Goal: Navigation & Orientation: Find specific page/section

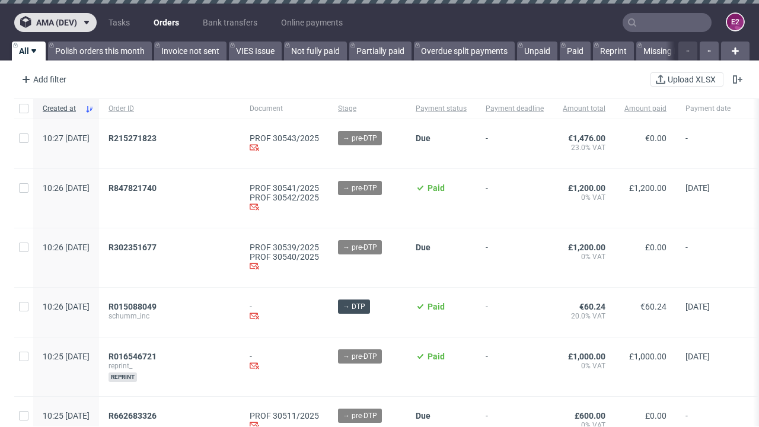
click at [55, 23] on span "ama (dev)" at bounding box center [56, 22] width 41 height 8
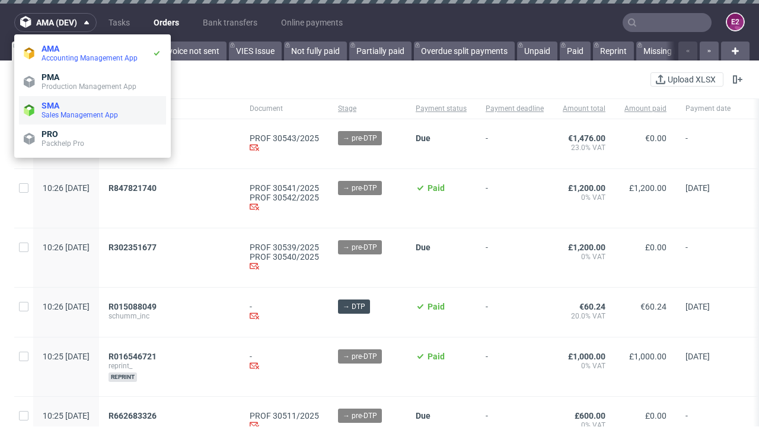
click at [92, 110] on span "Sales Management App" at bounding box center [102, 114] width 120 height 9
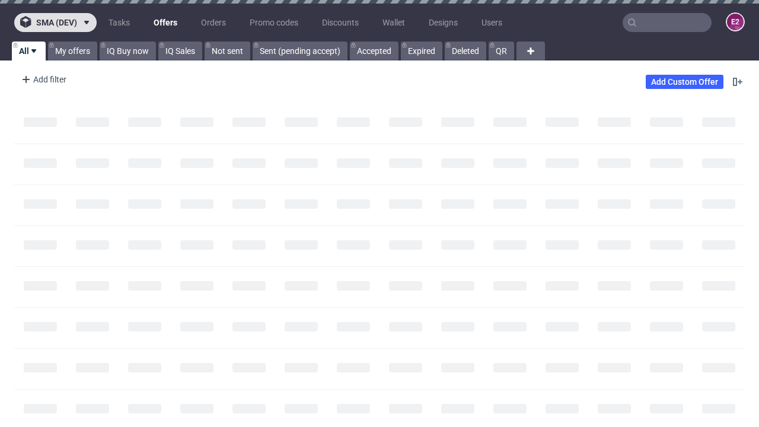
click at [55, 23] on span "sma (dev)" at bounding box center [56, 22] width 41 height 8
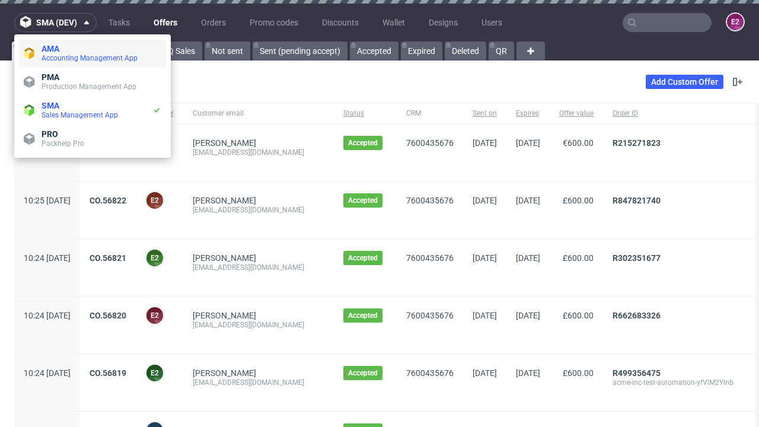
click at [92, 53] on span "Accounting Management App" at bounding box center [102, 57] width 120 height 9
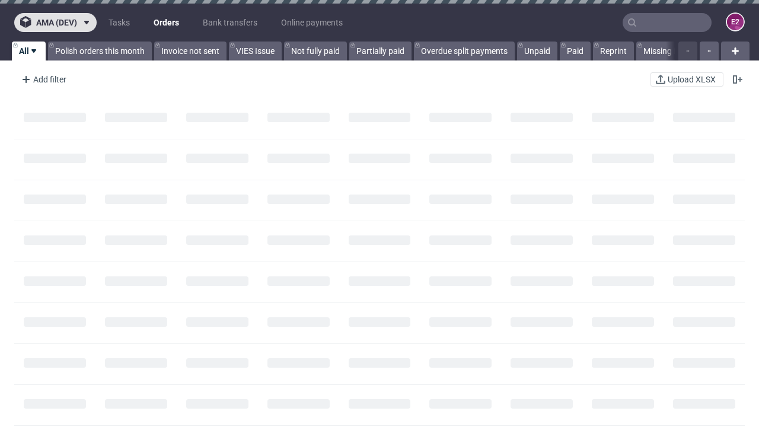
click at [55, 23] on span "ama (dev)" at bounding box center [56, 22] width 41 height 8
